Goal: Task Accomplishment & Management: Manage account settings

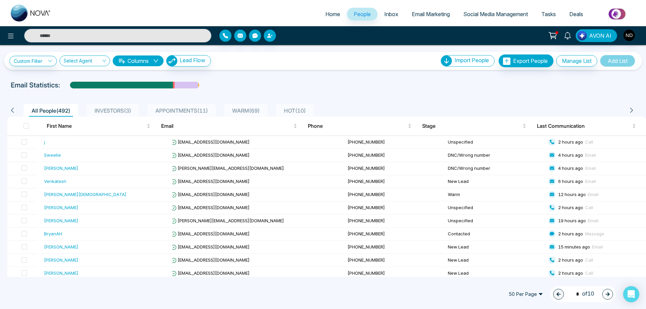
click at [125, 33] on input "text" at bounding box center [117, 35] width 187 height 13
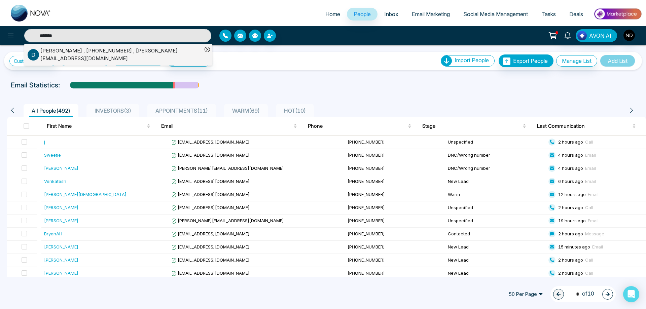
type input "*******"
click at [137, 50] on div "[PERSON_NAME] , [PHONE_NUMBER] , [PERSON_NAME][EMAIL_ADDRESS][DOMAIN_NAME]" at bounding box center [121, 54] width 162 height 15
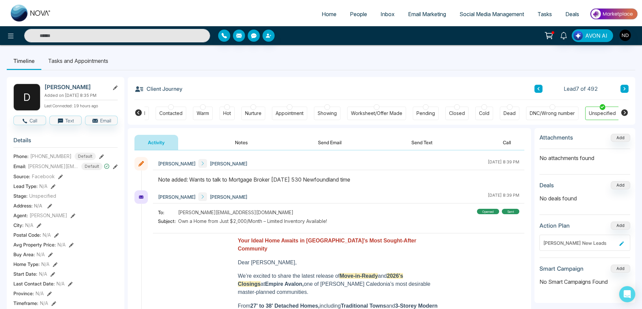
scroll to position [0, 26]
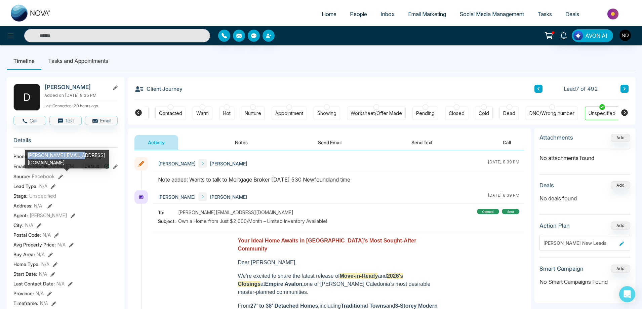
drag, startPoint x: 27, startPoint y: 156, endPoint x: 78, endPoint y: 155, distance: 51.1
click at [78, 155] on div "[PERSON_NAME][EMAIL_ADDRESS][DOMAIN_NAME]" at bounding box center [67, 159] width 84 height 19
copy div "[PERSON_NAME][EMAIL_ADDRESS][DOMAIN_NAME]"
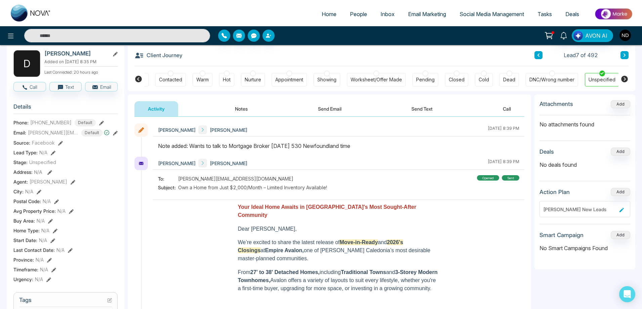
scroll to position [0, 0]
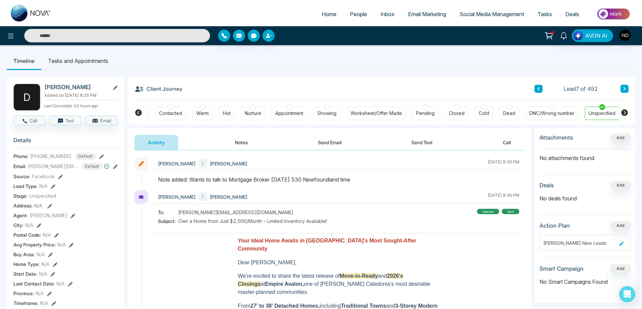
click at [336, 84] on div "Client Journey Lead 7 of 492" at bounding box center [382, 88] width 494 height 23
click at [544, 15] on span "Tasks" at bounding box center [545, 14] width 14 height 7
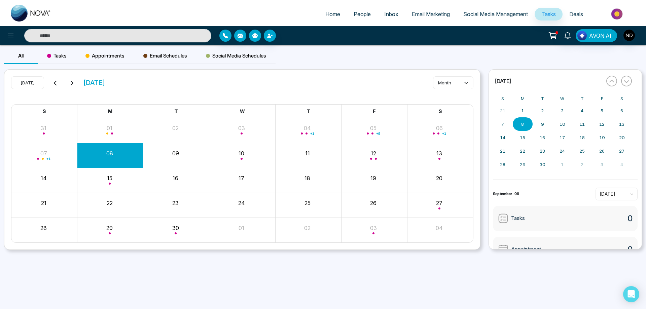
click at [111, 153] on button "08" at bounding box center [109, 153] width 7 height 8
click at [108, 153] on button "08" at bounding box center [109, 153] width 7 height 8
click at [119, 268] on div "All Tasks Appointments Email Schedules Social Media Schedules [DATE] [DATE] mon…" at bounding box center [323, 159] width 646 height 229
click at [109, 154] on button "08" at bounding box center [109, 153] width 7 height 8
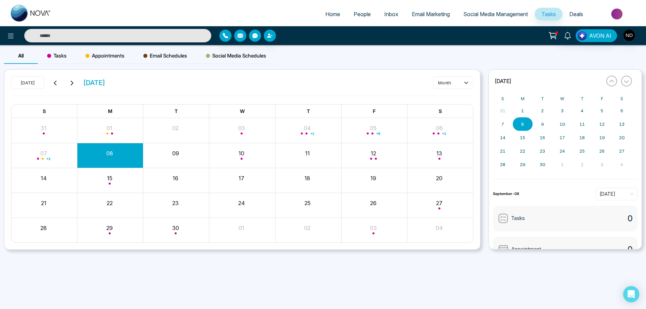
click at [356, 72] on div "[DATE] [DATE] month S M T W T F S 31 01 02 03 04 + 1 05 + 9 06 + 1 07 + 1 08 09…" at bounding box center [242, 160] width 476 height 180
click at [354, 14] on span "People" at bounding box center [362, 14] width 17 height 7
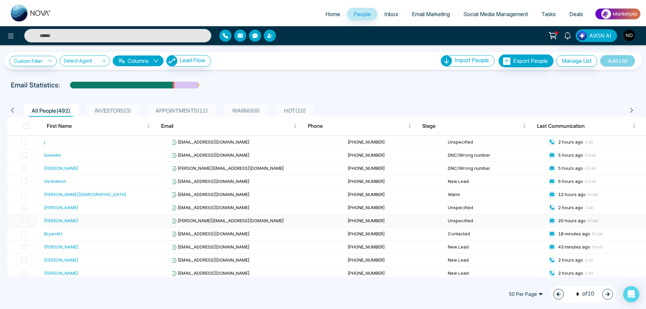
click at [49, 223] on div "[PERSON_NAME]" at bounding box center [61, 220] width 34 height 7
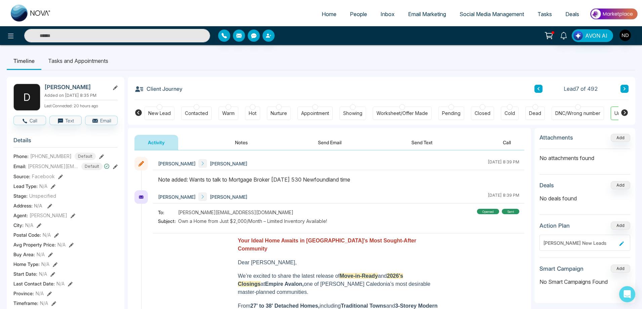
drag, startPoint x: 461, startPoint y: 162, endPoint x: 517, endPoint y: 163, distance: 55.8
click at [517, 163] on div "[PERSON_NAME] [PERSON_NAME] [DATE] 8:39 PM" at bounding box center [339, 163] width 372 height 13
click at [455, 163] on div "[PERSON_NAME] [PERSON_NAME] [DATE] 8:39 PM" at bounding box center [339, 163] width 372 height 13
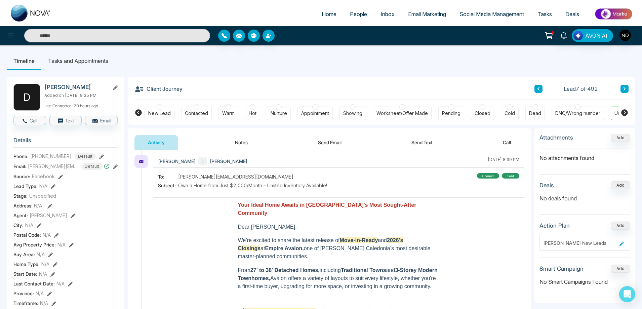
click at [232, 116] on div "Warm" at bounding box center [228, 113] width 12 height 7
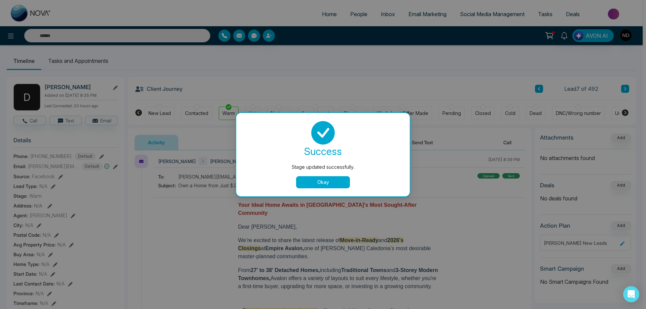
click at [333, 178] on button "Okay" at bounding box center [323, 182] width 54 height 12
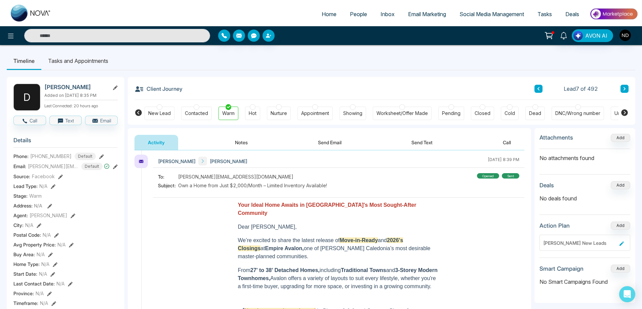
click at [341, 69] on ul "Timeline Tasks and Appointments" at bounding box center [321, 61] width 629 height 18
click at [245, 146] on button "Notes" at bounding box center [242, 142] width 40 height 15
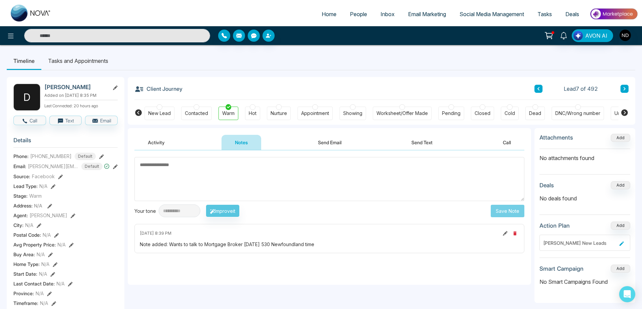
click at [269, 189] on textarea at bounding box center [330, 179] width 390 height 44
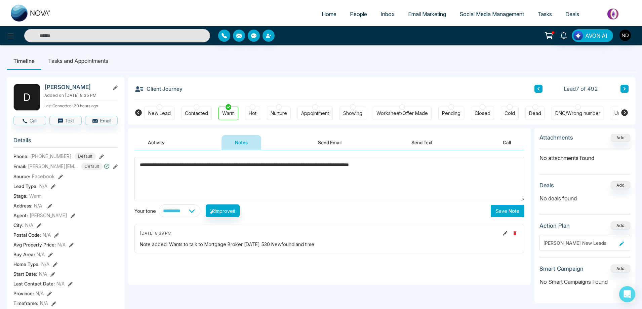
type textarea "**********"
click at [200, 214] on select "**********" at bounding box center [180, 211] width 42 height 13
select select "**********"
click at [159, 205] on select "**********" at bounding box center [180, 211] width 42 height 13
click at [231, 211] on button "Improve it" at bounding box center [223, 211] width 34 height 13
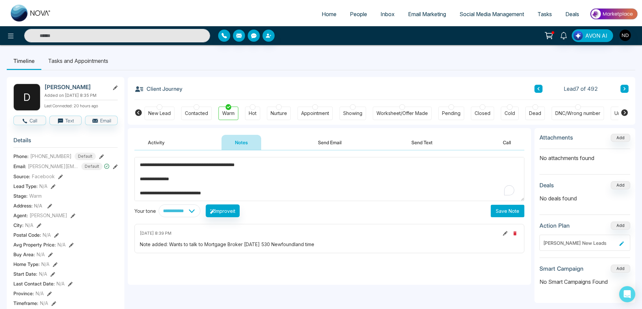
drag, startPoint x: 139, startPoint y: 174, endPoint x: 139, endPoint y: 153, distance: 21.5
click at [139, 153] on div "**********" at bounding box center [330, 217] width 404 height 135
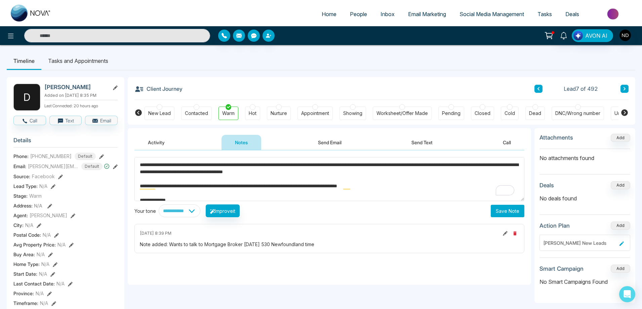
click at [363, 179] on textarea "**********" at bounding box center [330, 179] width 390 height 44
paste textarea "To enrich screen reader interactions, please activate Accessibility in Grammarl…"
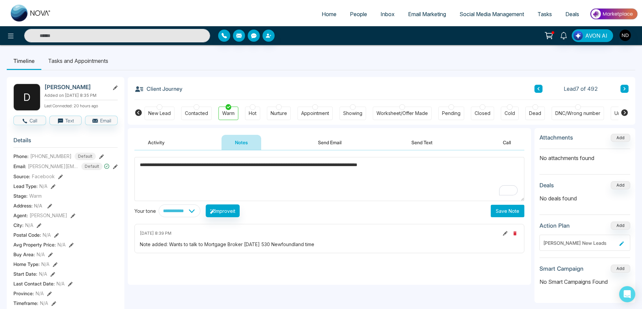
type textarea "**********"
click at [506, 212] on button "Save Note" at bounding box center [508, 211] width 34 height 12
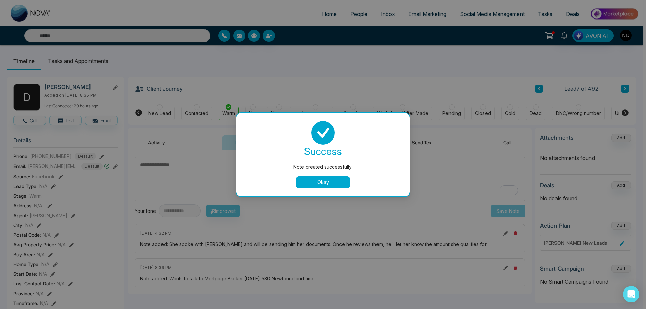
click at [326, 182] on button "Okay" at bounding box center [323, 182] width 54 height 12
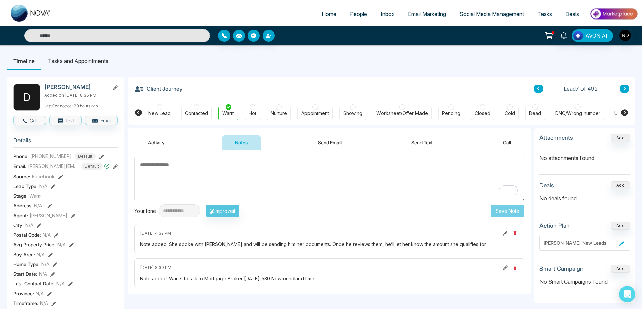
click at [309, 168] on textarea "To enrich screen reader interactions, please activate Accessibility in Grammarl…" at bounding box center [330, 179] width 390 height 44
click at [237, 171] on textarea "To enrich screen reader interactions, please activate Accessibility in Grammarl…" at bounding box center [330, 179] width 390 height 44
drag, startPoint x: 142, startPoint y: 166, endPoint x: 172, endPoint y: 165, distance: 29.9
click at [172, 165] on textarea "To enrich screen reader interactions, please activate Accessibility in Grammarl…" at bounding box center [330, 179] width 390 height 44
click at [192, 168] on textarea "To enrich screen reader interactions, please activate Accessibility in Grammarl…" at bounding box center [330, 179] width 390 height 44
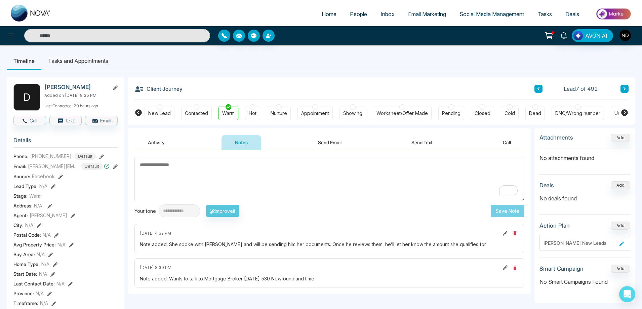
click at [177, 180] on textarea "To enrich screen reader interactions, please activate Accessibility in Grammarl…" at bounding box center [330, 179] width 390 height 44
click at [300, 176] on textarea "To enrich screen reader interactions, please activate Accessibility in Grammarl…" at bounding box center [330, 179] width 390 height 44
click at [310, 189] on textarea "To enrich screen reader interactions, please activate Accessibility in Grammarl…" at bounding box center [330, 179] width 390 height 44
click at [562, 34] on icon at bounding box center [563, 35] width 7 height 7
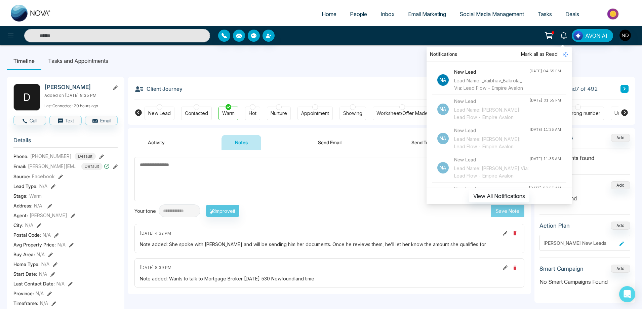
click at [485, 88] on div "Lead Name: _Vaibhav_Bakrola_ Via: Lead Flow - Empire Avalon" at bounding box center [491, 84] width 75 height 15
